Goal: Task Accomplishment & Management: Manage account settings

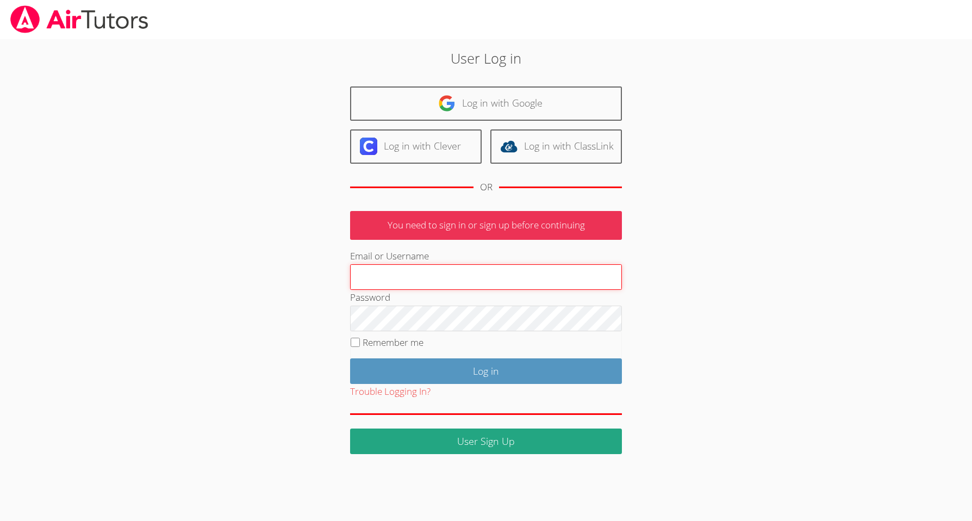
type input "[EMAIL_ADDRESS][DOMAIN_NAME]"
drag, startPoint x: 356, startPoint y: 340, endPoint x: 361, endPoint y: 342, distance: 5.7
click at [356, 340] on input "Remember me" at bounding box center [355, 342] width 9 height 9
checkbox input "true"
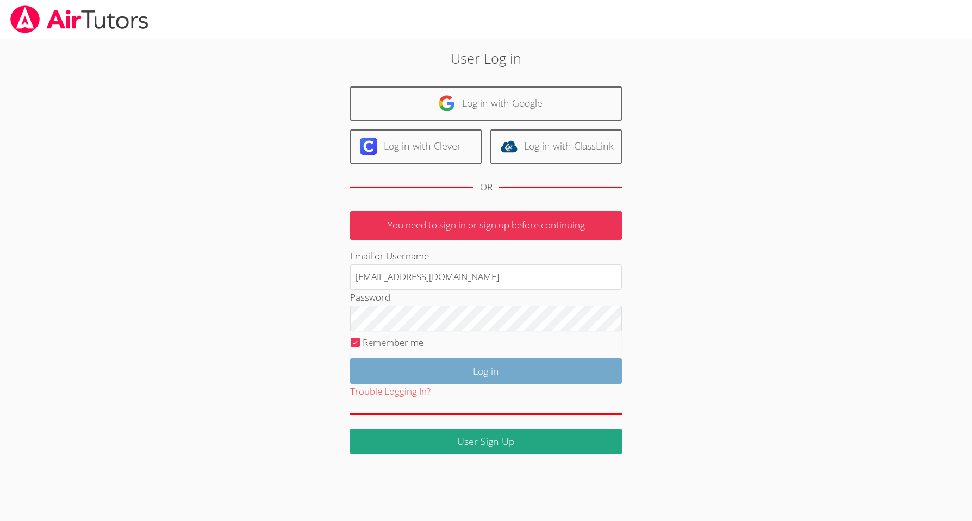
click at [494, 369] on input "Log in" at bounding box center [486, 371] width 272 height 26
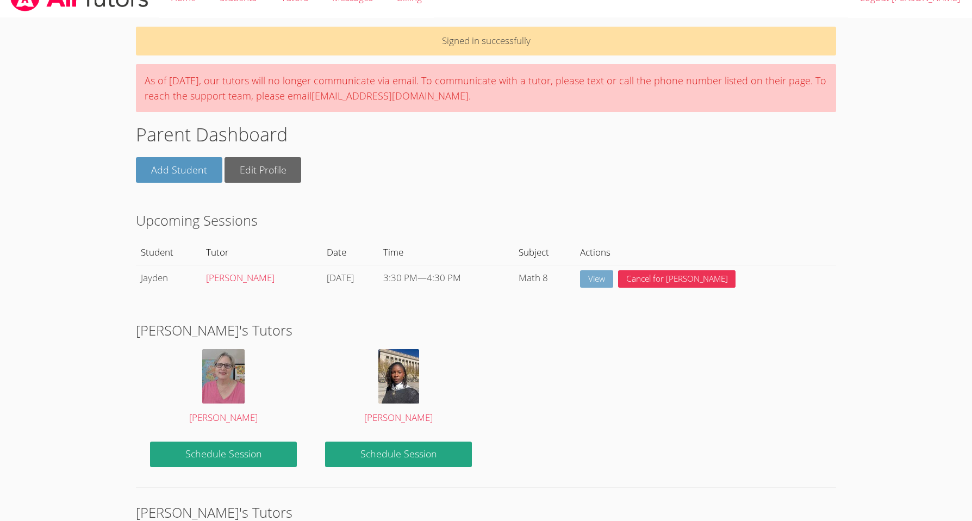
scroll to position [20, 0]
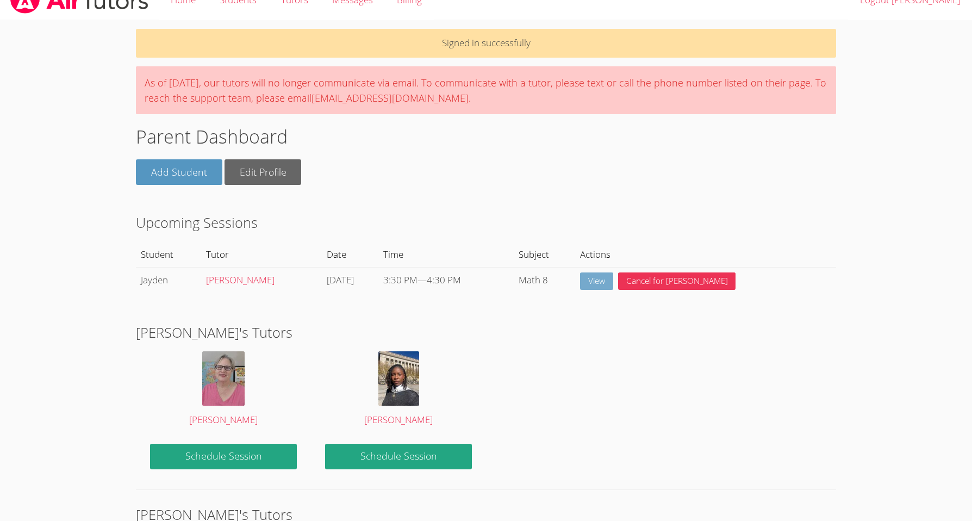
click at [613, 279] on link "View" at bounding box center [596, 281] width 33 height 18
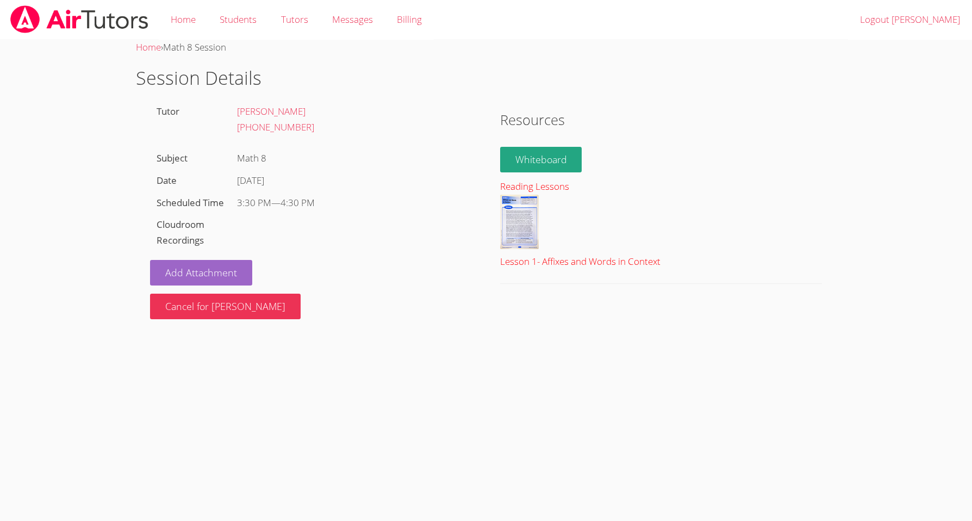
click at [520, 226] on img at bounding box center [519, 222] width 39 height 54
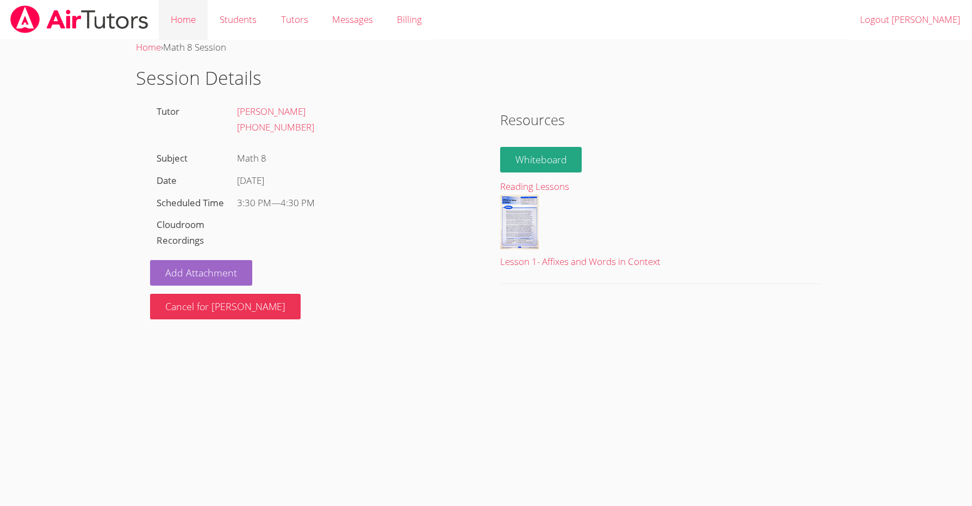
click at [186, 21] on link "Home" at bounding box center [183, 20] width 49 height 40
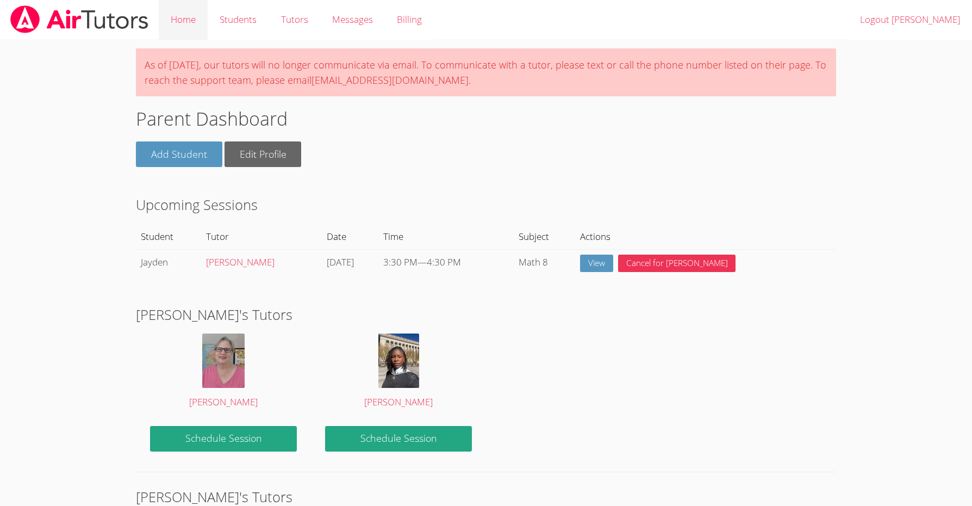
click at [191, 23] on link "Home" at bounding box center [183, 20] width 49 height 40
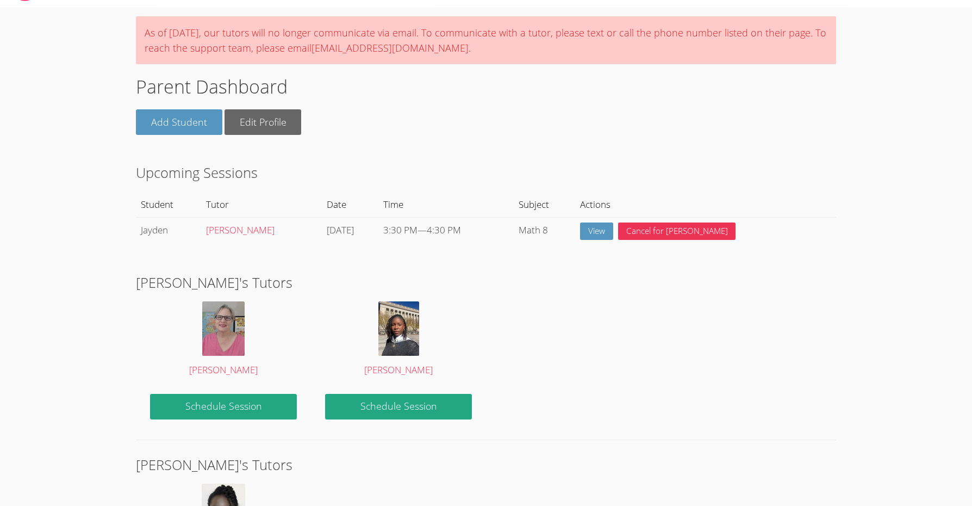
scroll to position [40, 0]
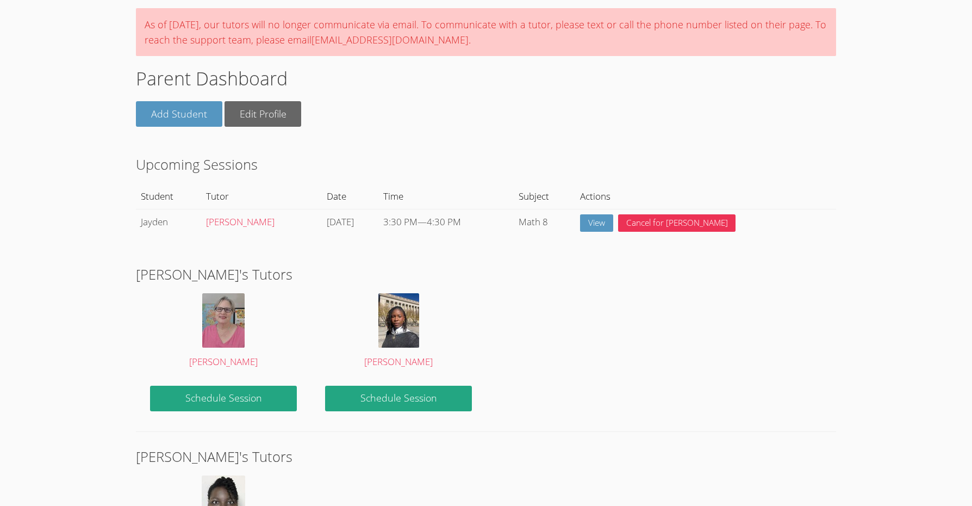
click at [81, 51] on body "Home Students Tutors Messages Billing Logout Mike As of Saturday, March 22nd, 2…" at bounding box center [486, 213] width 972 height 506
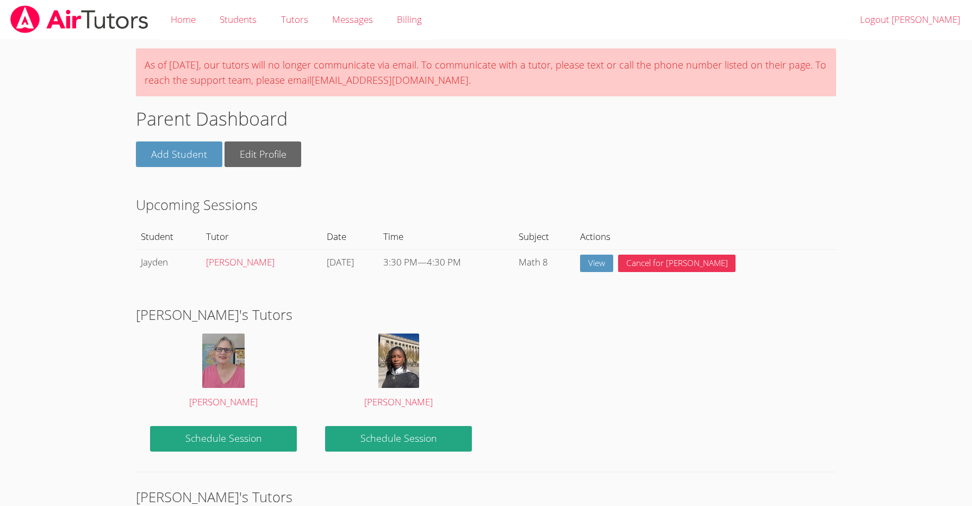
scroll to position [0, 0]
click at [930, 20] on link "Logout Mike" at bounding box center [910, 20] width 124 height 40
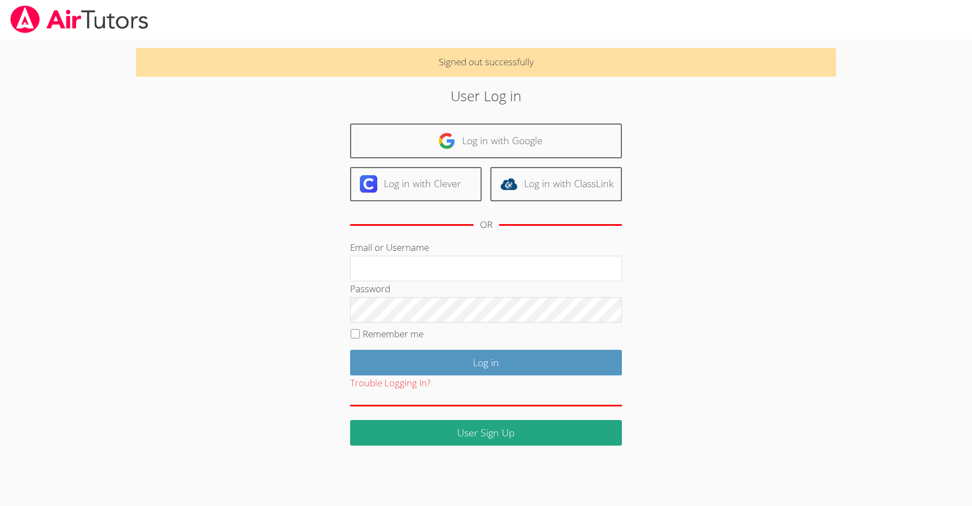
click at [243, 251] on div "User Log in Log in with Google Log in with Clever Log in with ClassLink OR Emai…" at bounding box center [485, 265] width 525 height 360
drag, startPoint x: 472, startPoint y: 64, endPoint x: 421, endPoint y: 65, distance: 51.1
click at [472, 64] on p "Signed out successfully" at bounding box center [486, 62] width 700 height 29
click at [431, 260] on input "Email or Username" at bounding box center [486, 269] width 272 height 26
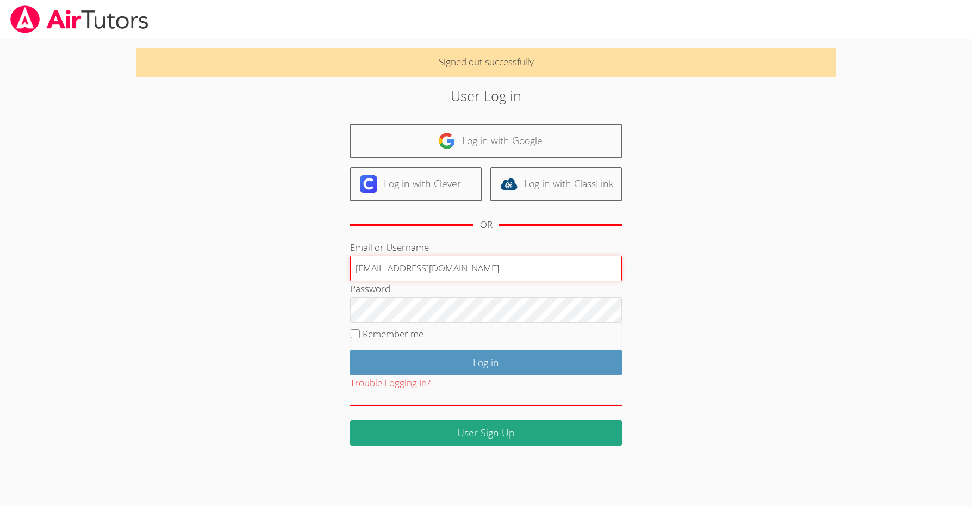
type input "[EMAIL_ADDRESS][DOMAIN_NAME]"
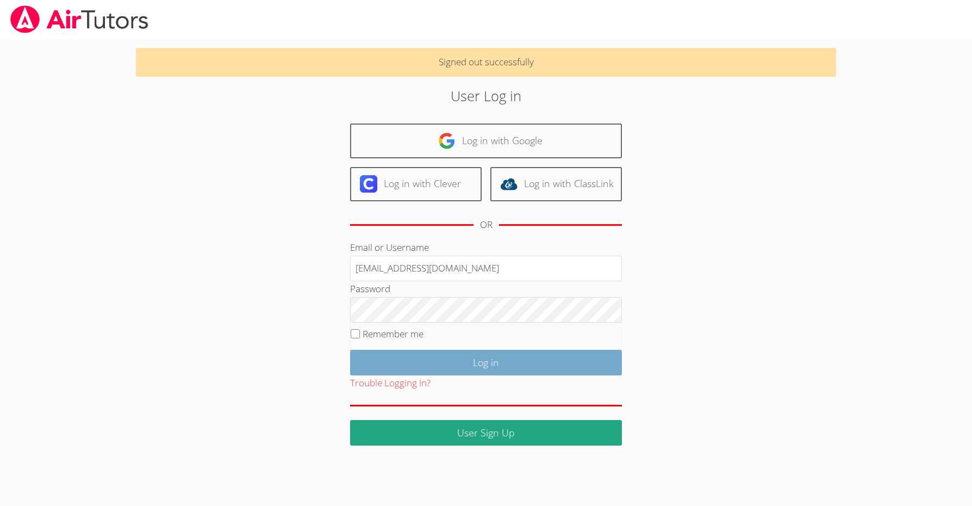
click at [490, 363] on input "Log in" at bounding box center [486, 363] width 272 height 26
